Goal: Information Seeking & Learning: Learn about a topic

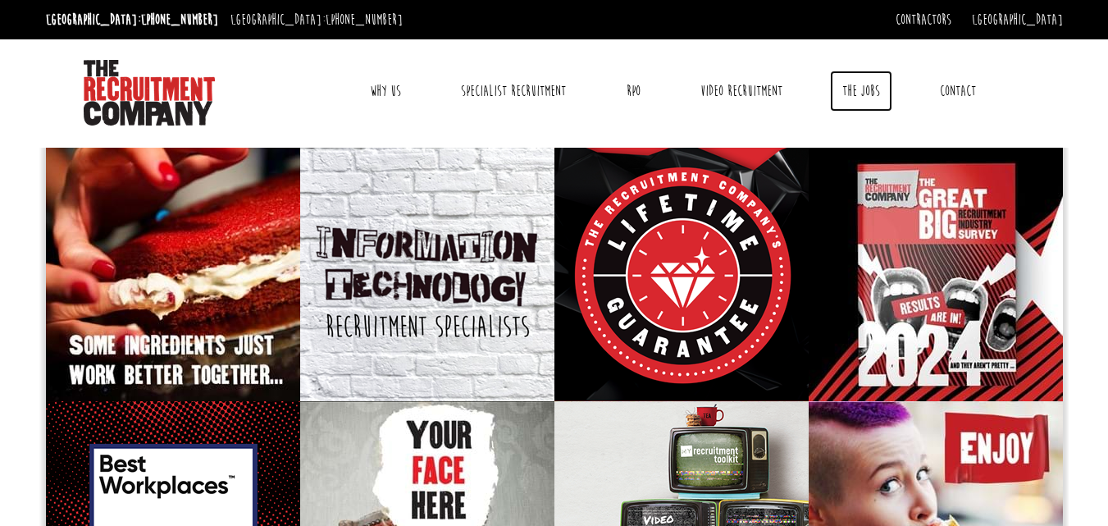
click at [874, 88] on link "The Jobs" at bounding box center [861, 91] width 62 height 41
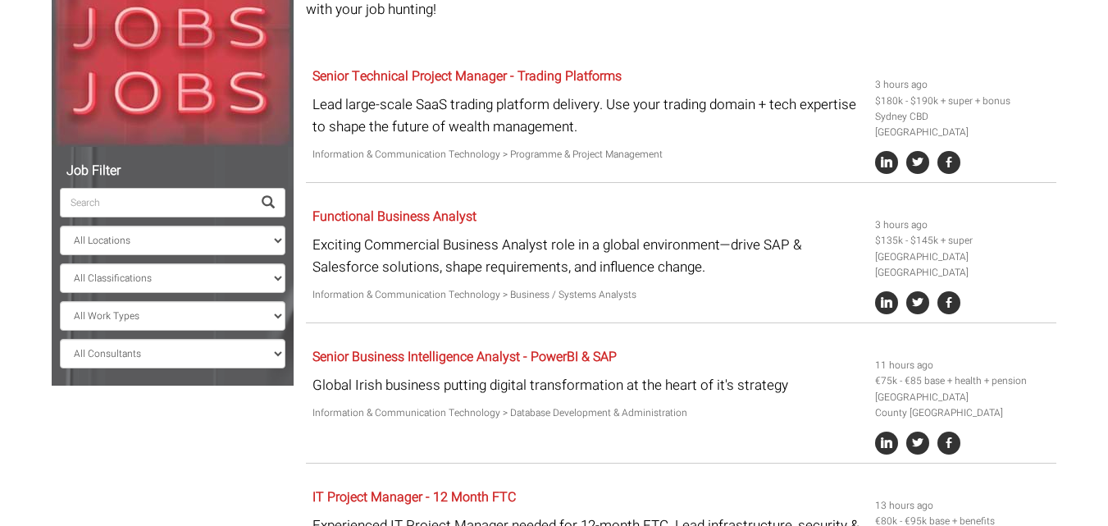
scroll to position [272, 0]
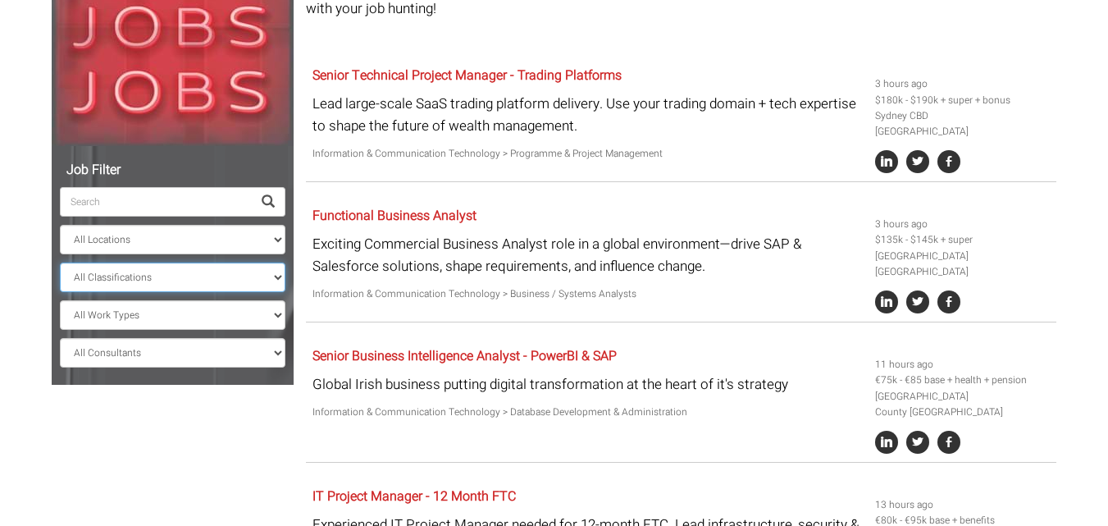
click at [253, 280] on select "All Classifications Banking & Financial Services Information & Communication Te…" at bounding box center [172, 277] width 225 height 30
select select "Information & Communication Technology"
click at [60, 262] on select "All Classifications Banking & Financial Services Information & Communication Te…" at bounding box center [172, 277] width 225 height 30
click at [239, 356] on select "All Consultants [PERSON_NAME] - Infrastructure, Cloud & DevOps, Contract [PERSO…" at bounding box center [172, 353] width 225 height 30
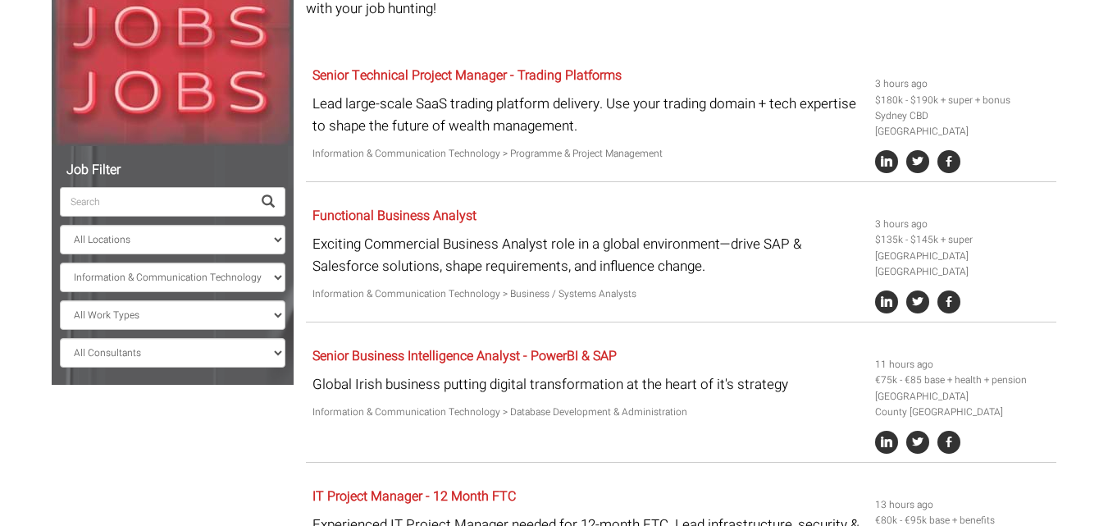
click at [271, 200] on span at bounding box center [268, 201] width 13 height 13
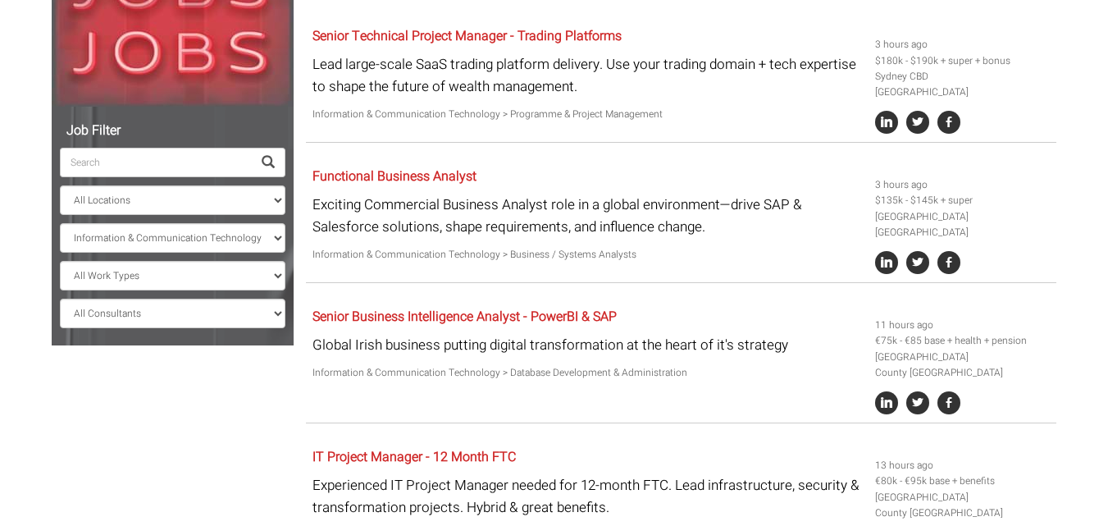
scroll to position [294, 0]
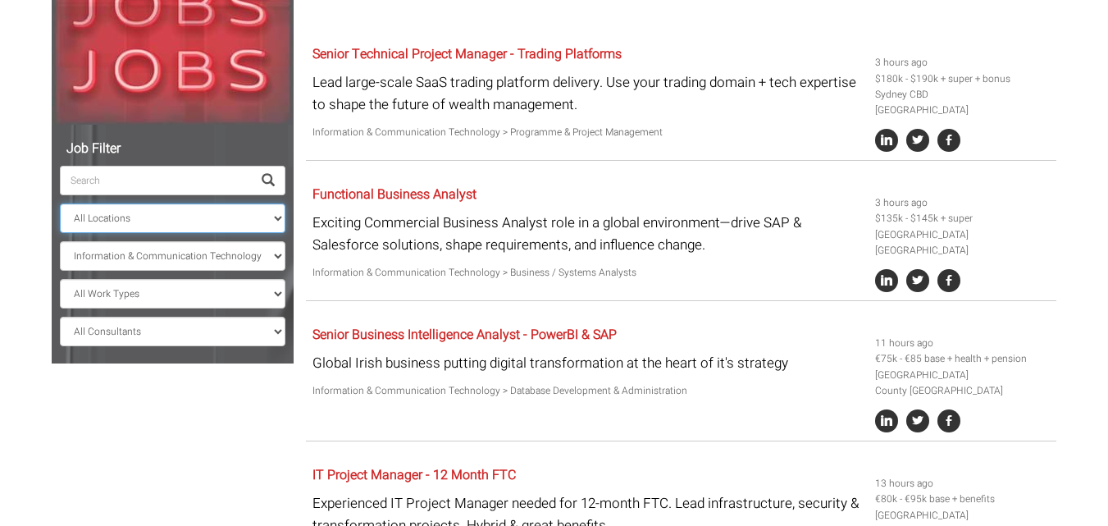
click at [269, 213] on select "All Locations [GEOGRAPHIC_DATA] [GEOGRAPHIC_DATA] [GEOGRAPHIC_DATA] [GEOGRAPHIC…" at bounding box center [172, 218] width 225 height 30
click at [240, 214] on select "All Locations [GEOGRAPHIC_DATA] [GEOGRAPHIC_DATA] [GEOGRAPHIC_DATA] [GEOGRAPHIC…" at bounding box center [172, 218] width 225 height 30
click at [233, 299] on select "All Work Types Full Time Part Time Casual Contract / Temp" at bounding box center [172, 294] width 225 height 30
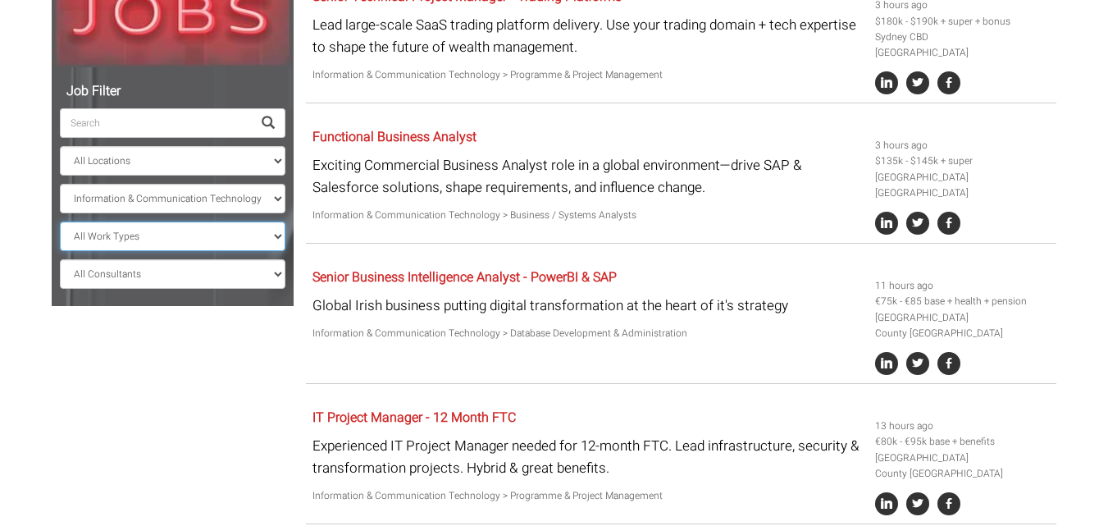
scroll to position [0, 0]
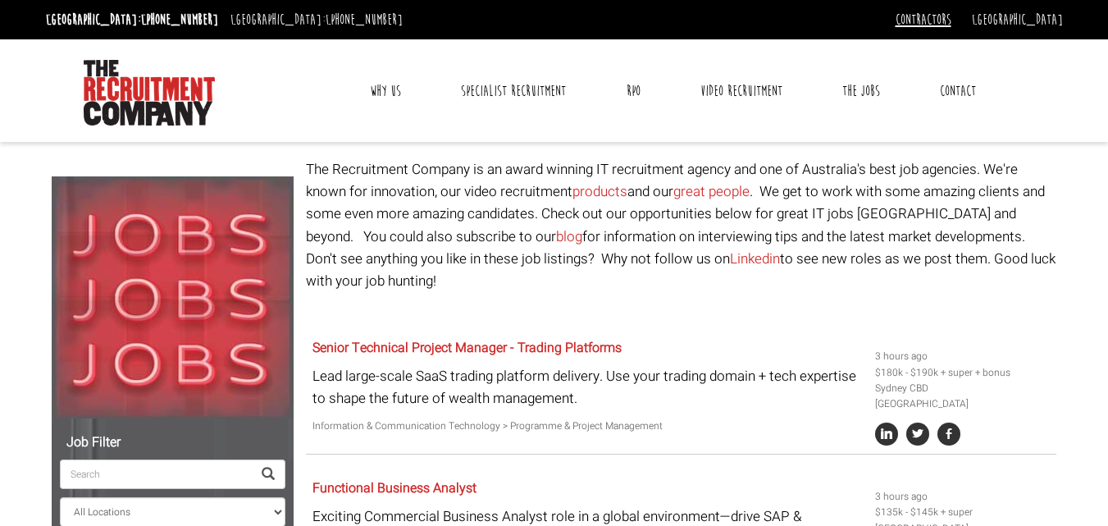
click at [951, 16] on link "Contractors" at bounding box center [923, 20] width 56 height 18
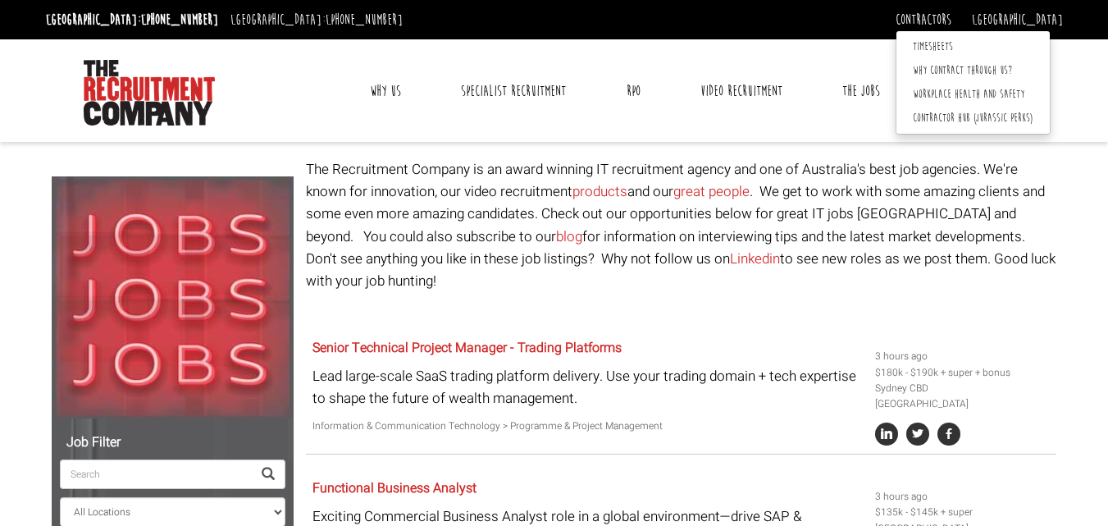
scroll to position [272, 0]
